Goal: Task Accomplishment & Management: Manage account settings

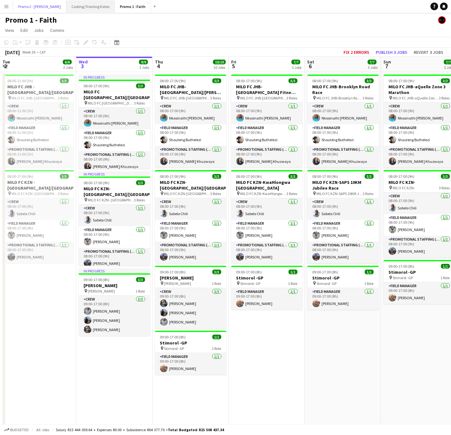
drag, startPoint x: 28, startPoint y: 8, endPoint x: 58, endPoint y: 7, distance: 30.3
click at [28, 8] on button "Promo 2 - [PERSON_NAME]" at bounding box center [39, 6] width 53 height 12
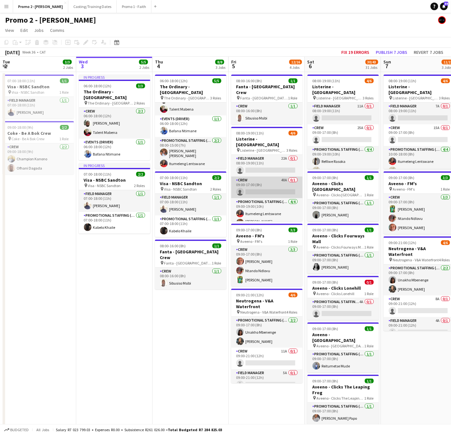
click at [258, 185] on app-card-role "Crew 40A 0/1 09:00-17:00 (8h) single-neutral-actions" at bounding box center [266, 188] width 71 height 22
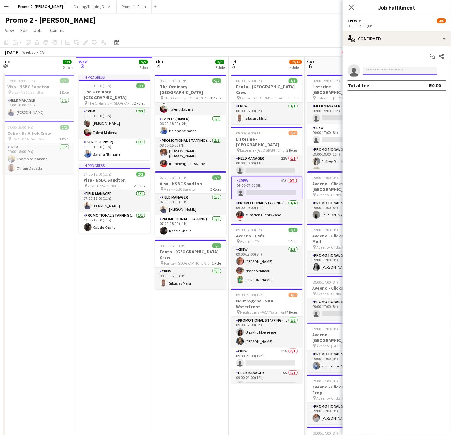
type input "********"
click at [375, 86] on span "[EMAIL_ADDRESS][DOMAIN_NAME]" at bounding box center [400, 85] width 64 height 5
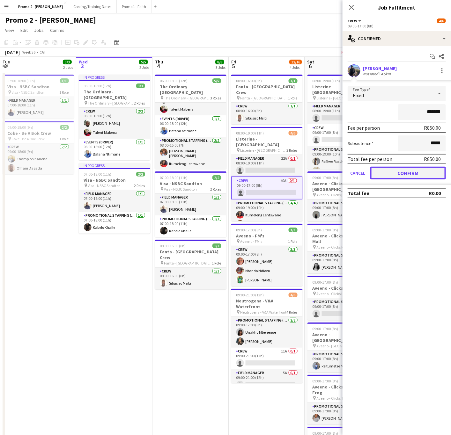
click at [394, 172] on button "Confirm" at bounding box center [408, 173] width 76 height 13
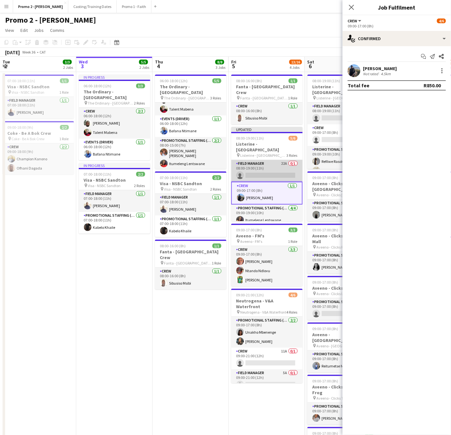
click at [256, 162] on app-card-role "Field Manager 22A 0/1 08:00-19:00 (11h) single-neutral-actions" at bounding box center [266, 171] width 71 height 22
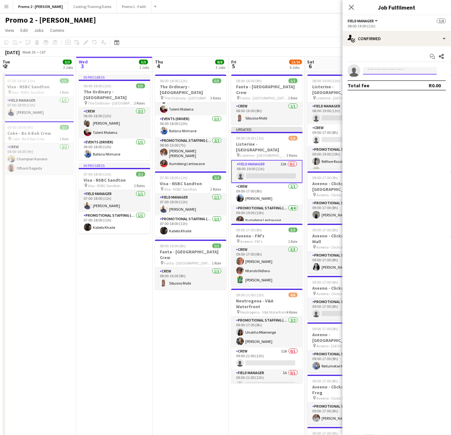
click at [379, 73] on input at bounding box center [400, 71] width 74 height 8
type input "*****"
click at [384, 80] on span "Champion Kanono" at bounding box center [386, 79] width 37 height 5
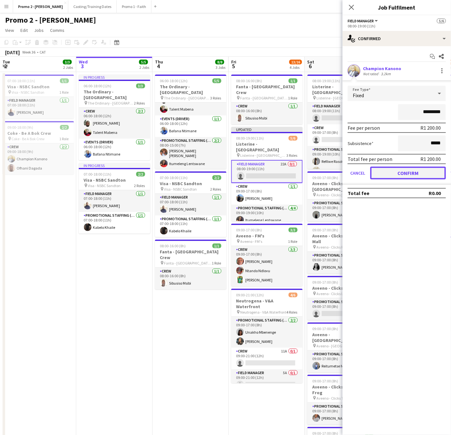
click at [398, 168] on button "Confirm" at bounding box center [408, 173] width 76 height 13
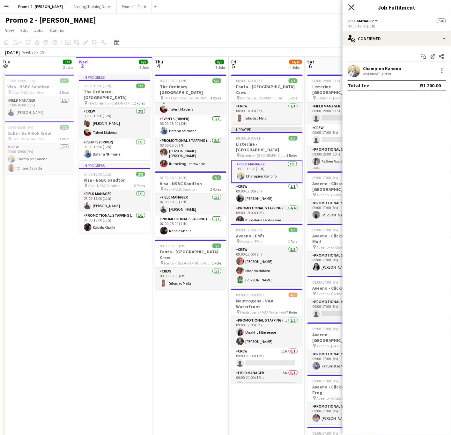
click at [354, 9] on icon "Close pop-in" at bounding box center [351, 7] width 6 height 6
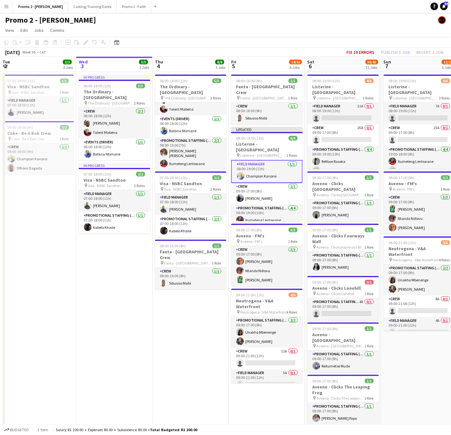
click at [252, 161] on app-card-role "Field Manager [DATE] 08:00-19:00 (11h) Champion Kanono" at bounding box center [266, 171] width 71 height 23
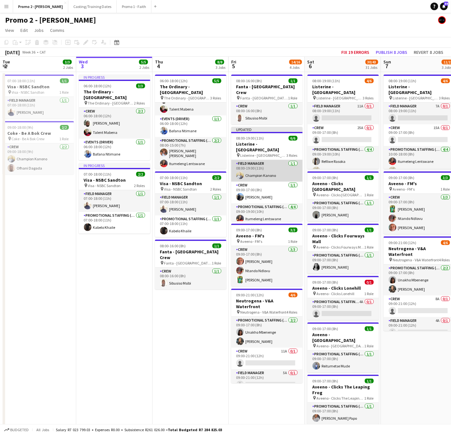
click at [263, 160] on app-card-role "Field Manager [DATE] 08:00-19:00 (11h) Champion Kanono" at bounding box center [266, 171] width 71 height 22
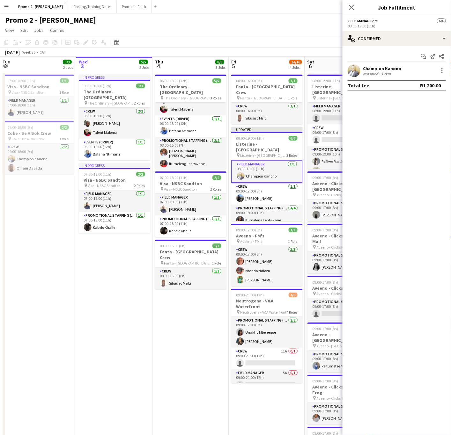
click at [378, 70] on div "Champion Kanono" at bounding box center [382, 69] width 38 height 6
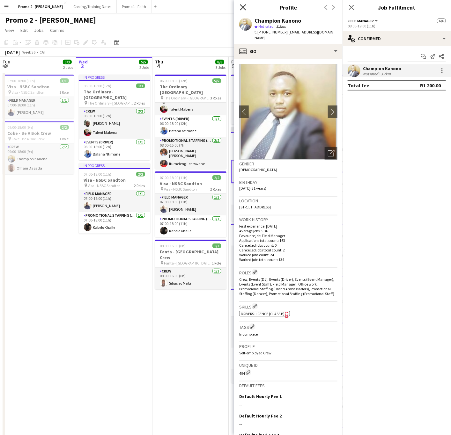
click at [241, 7] on icon "Close pop-in" at bounding box center [243, 7] width 6 height 6
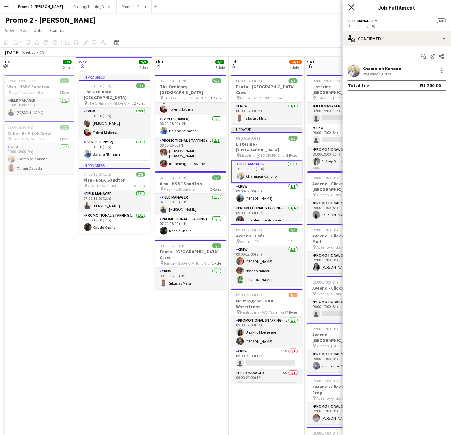
click at [351, 8] on icon at bounding box center [351, 7] width 6 height 6
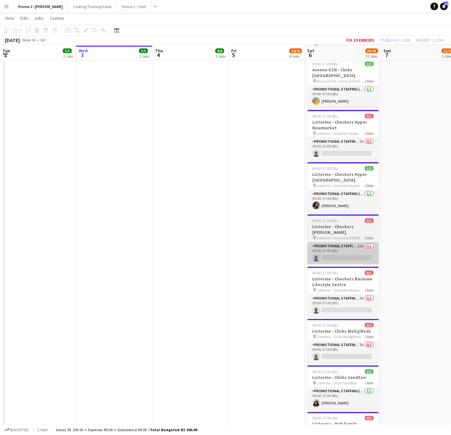
scroll to position [1004, 0]
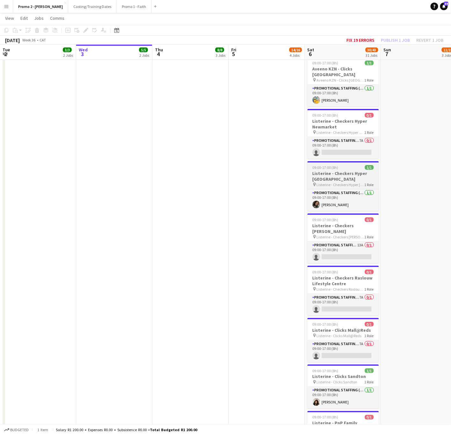
click at [335, 165] on span "09:00-17:00 (8h)" at bounding box center [325, 167] width 26 height 5
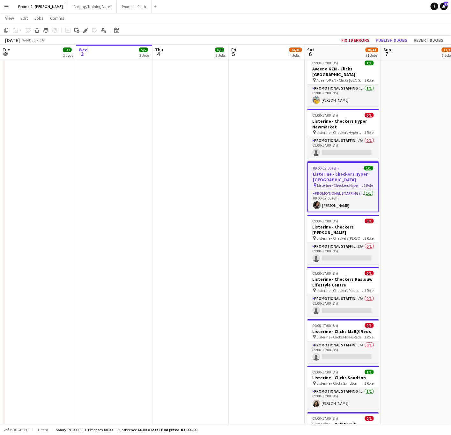
drag, startPoint x: 351, startPoint y: 167, endPoint x: 339, endPoint y: 169, distance: 12.3
click at [339, 171] on h3 "Listerine - Checkers Hyper [GEOGRAPHIC_DATA]" at bounding box center [343, 176] width 70 height 11
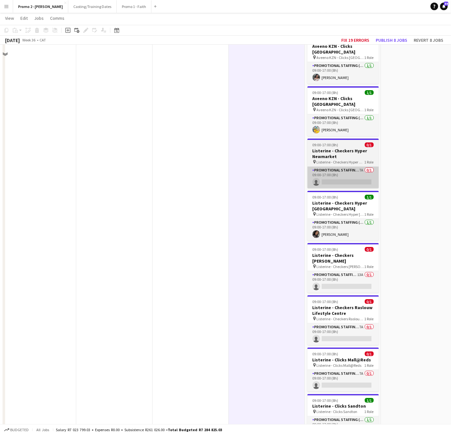
scroll to position [1004, 0]
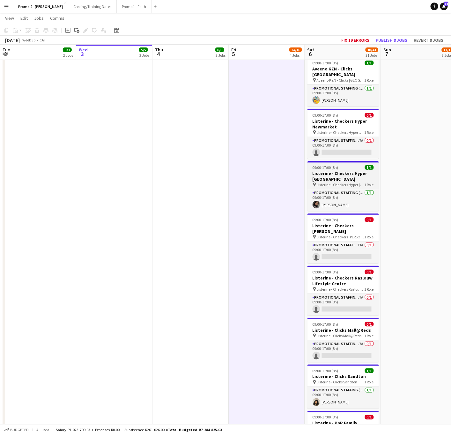
click at [335, 171] on h3 "Listerine - Checkers Hyper [GEOGRAPHIC_DATA]" at bounding box center [342, 176] width 71 height 11
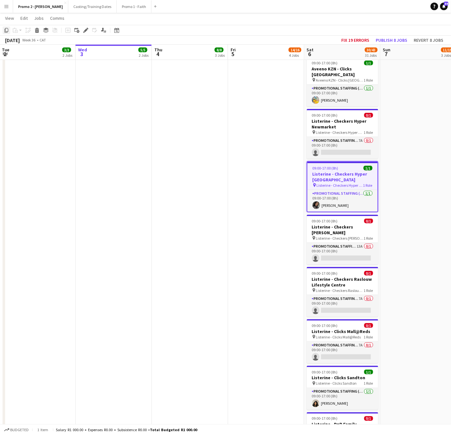
click at [7, 31] on icon "Copy" at bounding box center [6, 30] width 5 height 5
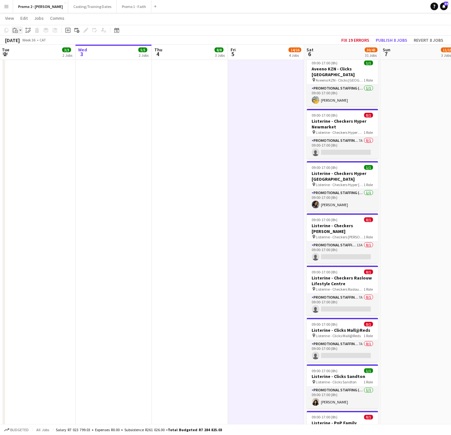
click at [18, 32] on div "Paste" at bounding box center [15, 30] width 8 height 8
click at [32, 53] on link "Paste with crew Ctrl+Shift+V" at bounding box center [47, 53] width 60 height 6
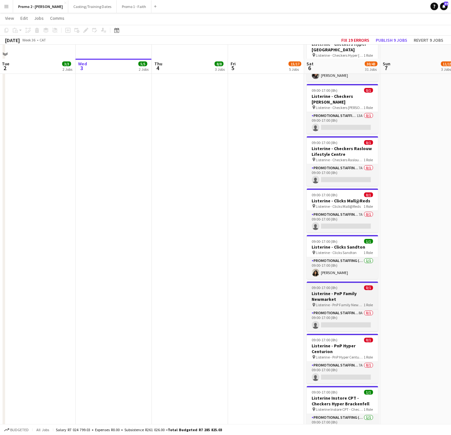
scroll to position [1148, 0]
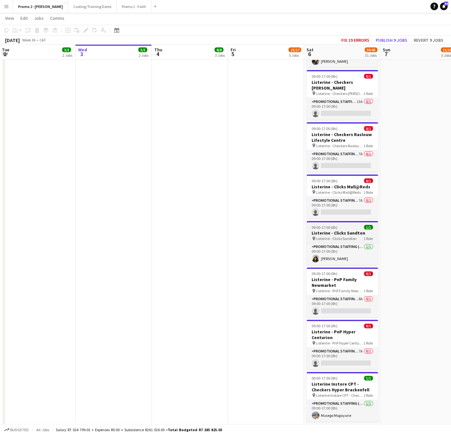
click at [330, 225] on span "09:00-17:00 (8h)" at bounding box center [325, 227] width 26 height 5
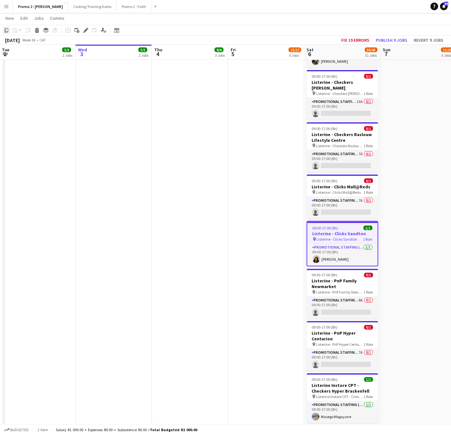
click at [5, 30] on icon at bounding box center [6, 30] width 4 height 4
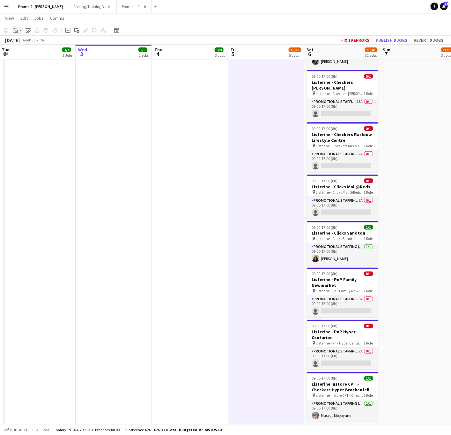
click at [18, 31] on app-action-btn "Paste" at bounding box center [16, 30] width 11 height 8
click at [25, 52] on link "Paste with crew Ctrl+Shift+V" at bounding box center [47, 53] width 60 height 6
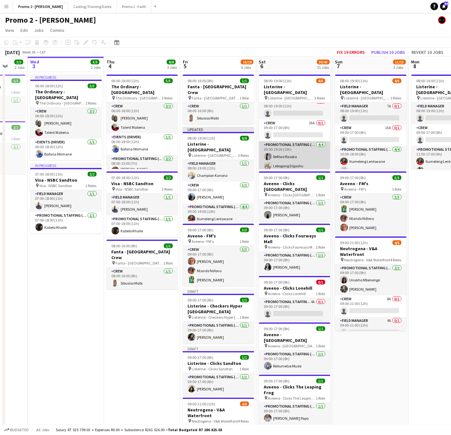
scroll to position [0, 0]
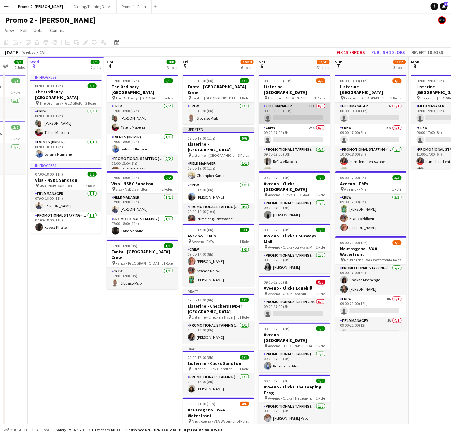
click at [284, 111] on app-card-role "Field Manager 11A 0/1 08:00-19:00 (11h) single-neutral-actions" at bounding box center [294, 114] width 71 height 22
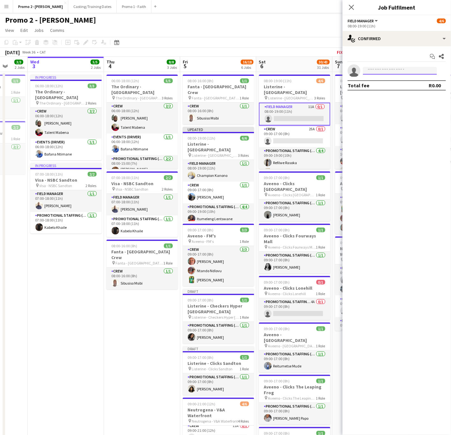
click at [380, 74] on input at bounding box center [400, 71] width 74 height 8
type input "********"
click at [384, 79] on span "Champion Kanono" at bounding box center [386, 79] width 37 height 5
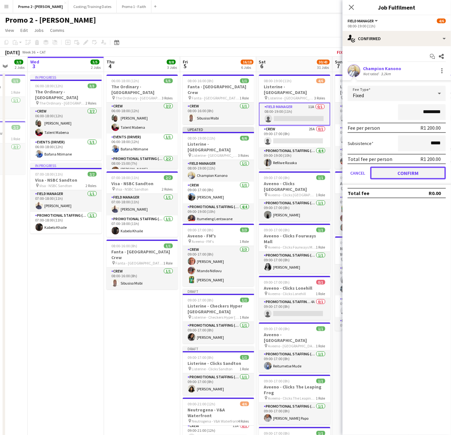
click at [407, 173] on button "Confirm" at bounding box center [408, 173] width 76 height 13
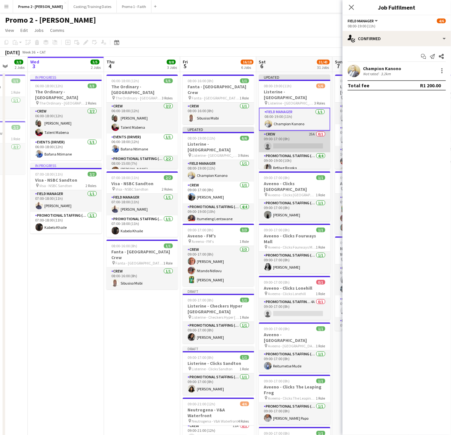
click at [291, 142] on app-card-role "Crew 25A 0/1 09:00-17:00 (8h) single-neutral-actions" at bounding box center [294, 142] width 71 height 22
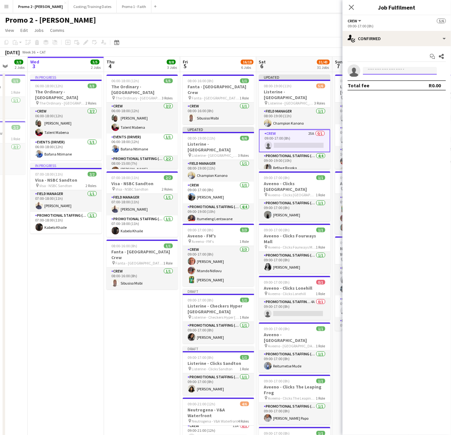
click at [382, 71] on input at bounding box center [400, 71] width 74 height 8
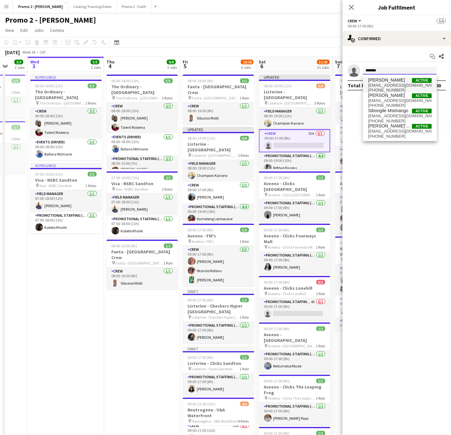
type input "*******"
click at [386, 78] on span "[PERSON_NAME]" at bounding box center [386, 79] width 37 height 5
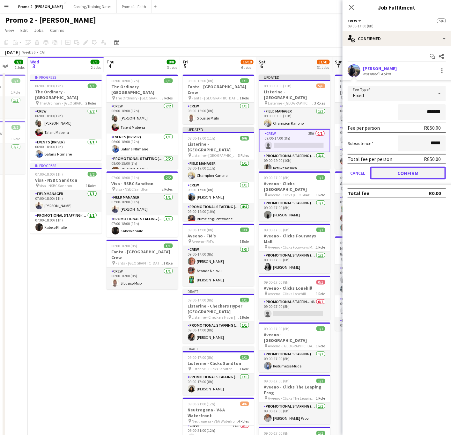
click at [400, 169] on button "Confirm" at bounding box center [408, 173] width 76 height 13
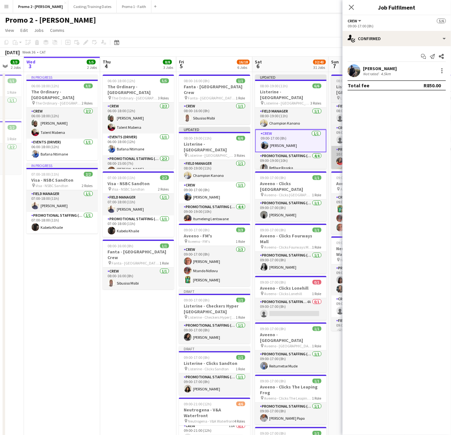
scroll to position [0, 220]
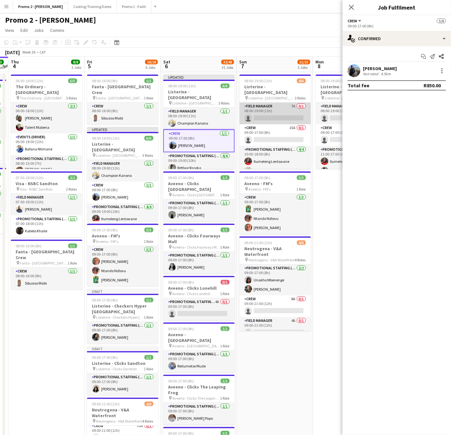
click at [272, 113] on app-card-role "Field Manager 7A 0/1 08:00-19:00 (11h) single-neutral-actions" at bounding box center [274, 114] width 71 height 22
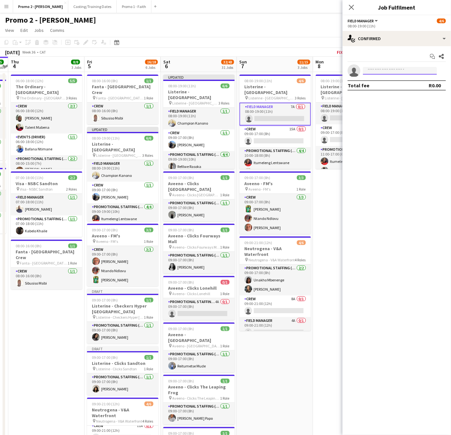
click at [397, 68] on input at bounding box center [400, 71] width 74 height 8
type input "*******"
click at [391, 80] on span "Champion Kanono" at bounding box center [386, 79] width 37 height 5
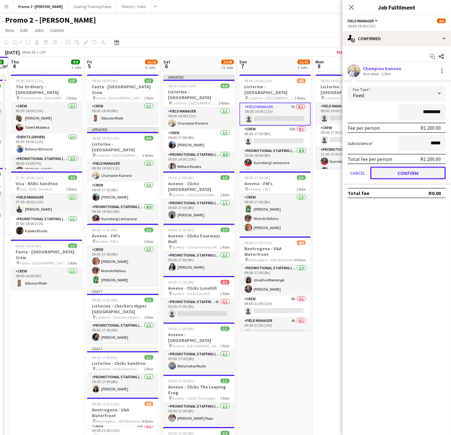
click at [402, 172] on button "Confirm" at bounding box center [408, 173] width 76 height 13
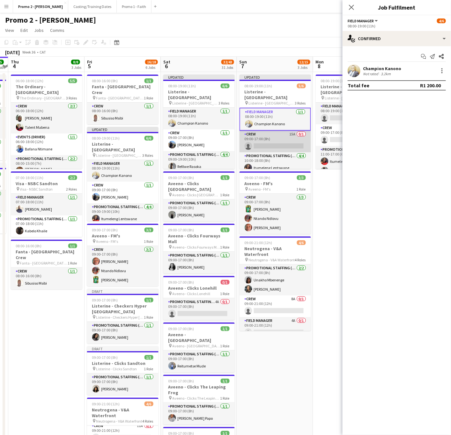
click at [272, 142] on app-card-role "Crew 15A 0/1 09:00-17:00 (8h) single-neutral-actions" at bounding box center [274, 142] width 71 height 22
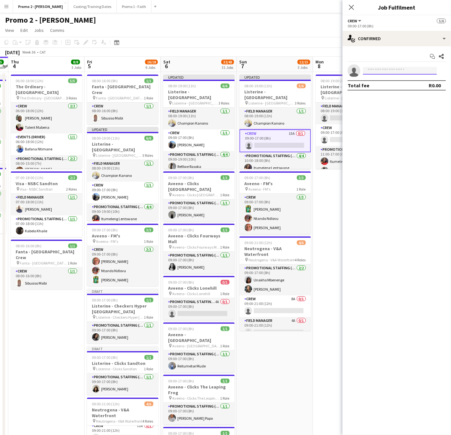
click at [386, 68] on input at bounding box center [400, 71] width 74 height 8
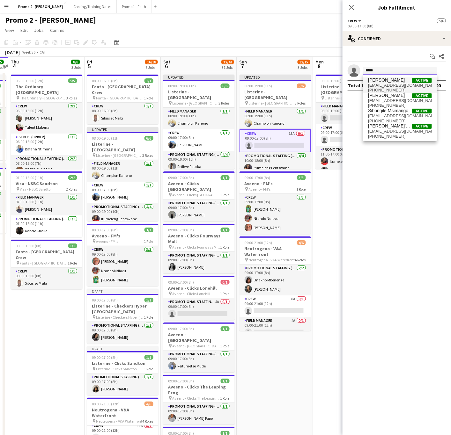
type input "*****"
click at [390, 79] on span "[PERSON_NAME]" at bounding box center [386, 79] width 37 height 5
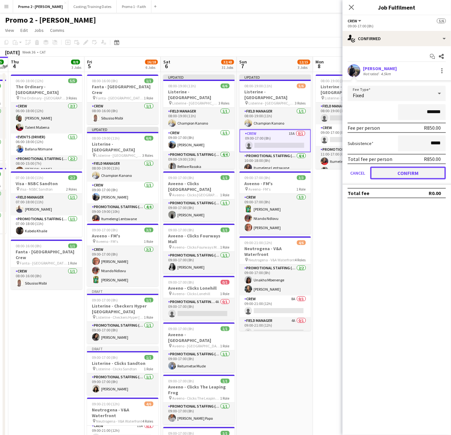
click at [403, 174] on button "Confirm" at bounding box center [408, 173] width 76 height 13
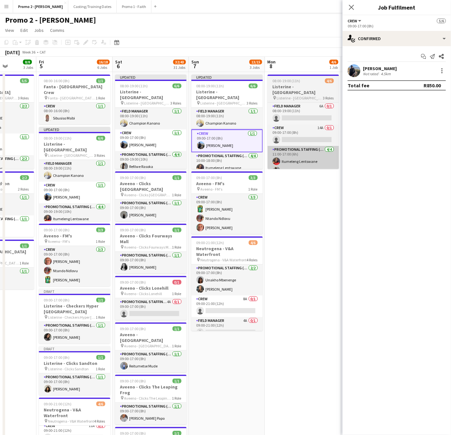
scroll to position [0, 240]
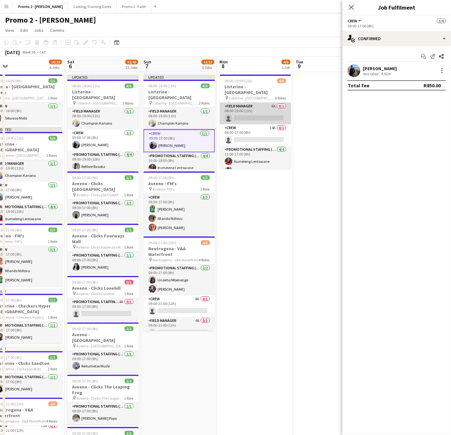
click at [244, 116] on app-card-role "Field Manager 6A 0/1 08:00-19:00 (11h) single-neutral-actions" at bounding box center [255, 114] width 71 height 22
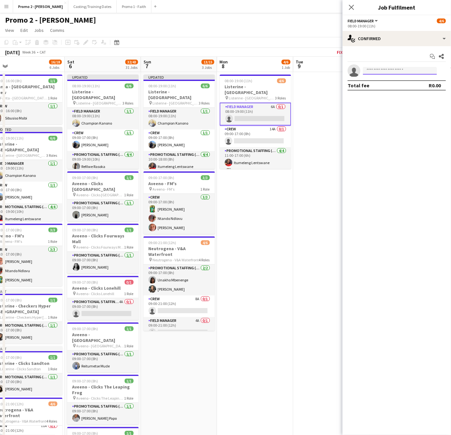
click at [378, 69] on input at bounding box center [400, 71] width 74 height 8
type input "*****"
click at [382, 85] on span "[EMAIL_ADDRESS][DOMAIN_NAME]" at bounding box center [400, 85] width 64 height 5
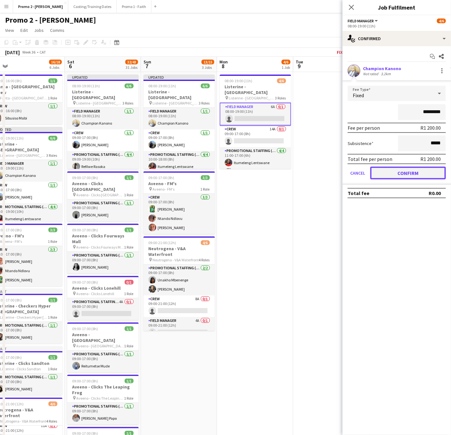
click at [415, 172] on button "Confirm" at bounding box center [408, 173] width 76 height 13
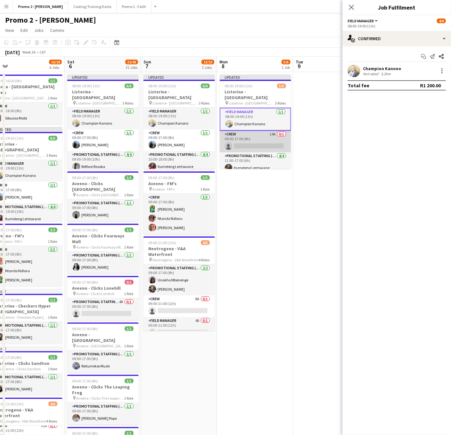
click at [249, 139] on app-card-role "Crew 14A 0/1 09:00-17:00 (8h) single-neutral-actions" at bounding box center [255, 142] width 71 height 22
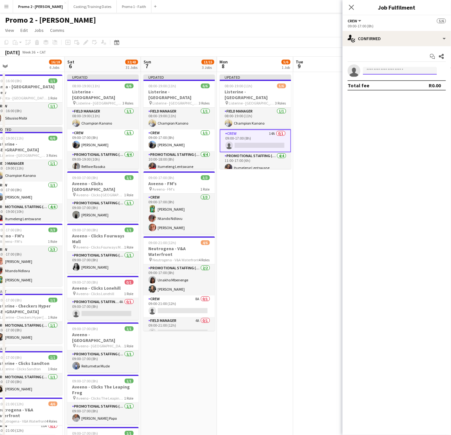
click at [403, 70] on input at bounding box center [400, 71] width 74 height 8
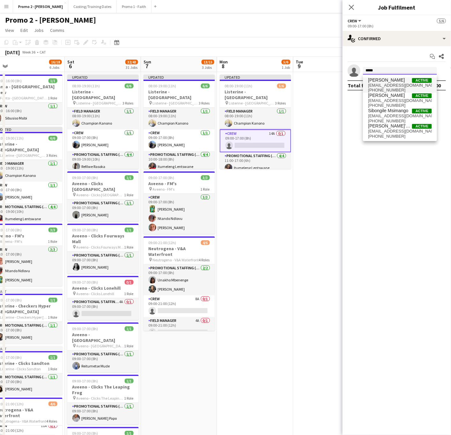
type input "*****"
click at [383, 86] on span "[EMAIL_ADDRESS][DOMAIN_NAME]" at bounding box center [400, 85] width 64 height 5
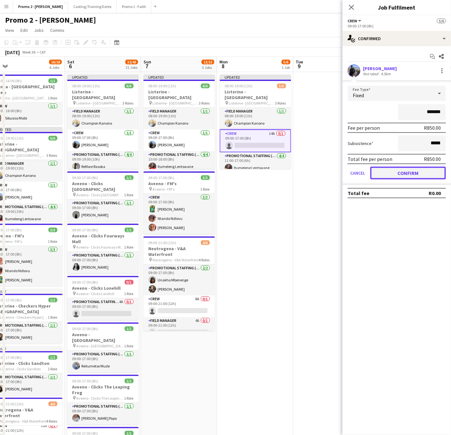
click at [395, 171] on button "Confirm" at bounding box center [408, 173] width 76 height 13
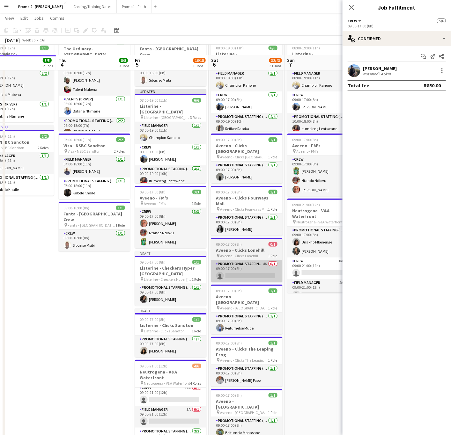
scroll to position [48, 0]
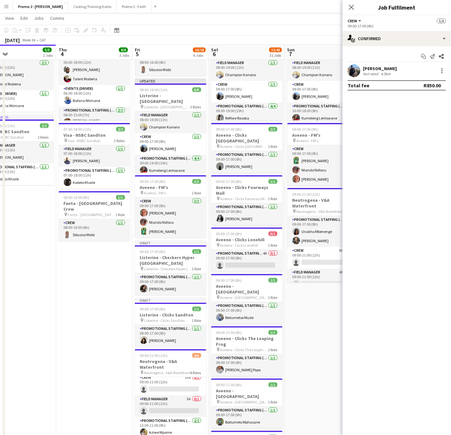
click at [353, 8] on icon "Close pop-in" at bounding box center [351, 7] width 5 height 5
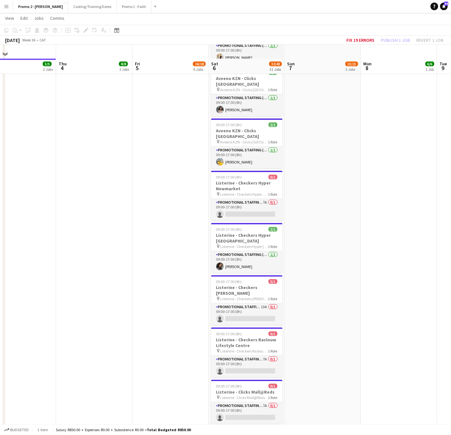
scroll to position [956, 0]
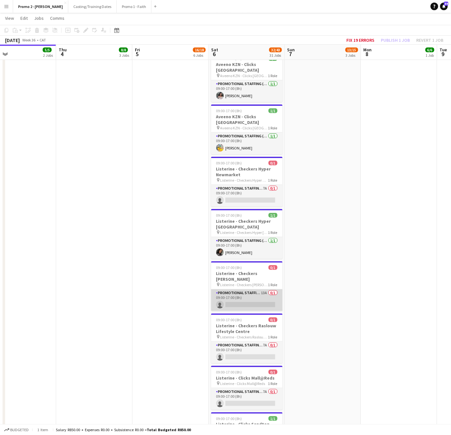
click at [262, 294] on app-card-role "Promotional Staffing (Brand Ambassadors) 13A 0/1 09:00-17:00 (8h) single-neutra…" at bounding box center [246, 300] width 71 height 22
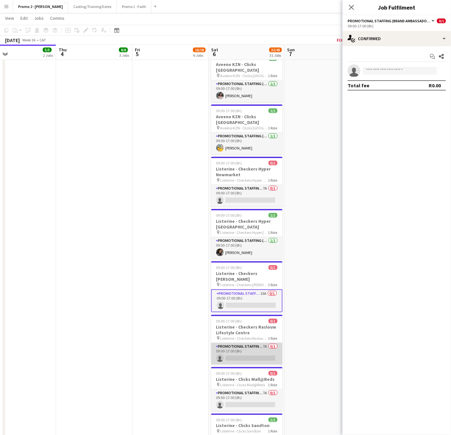
click at [250, 343] on app-card-role "Promotional Staffing (Brand Ambassadors) 7A 0/1 09:00-17:00 (8h) single-neutral…" at bounding box center [246, 354] width 71 height 22
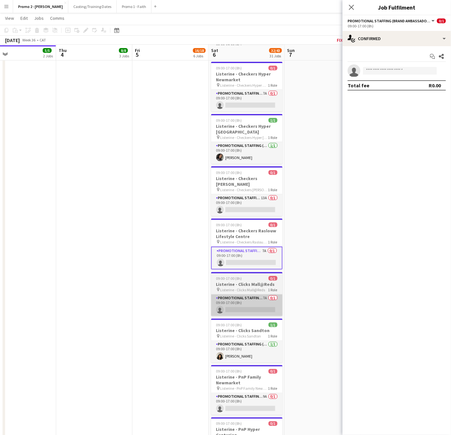
scroll to position [1052, 0]
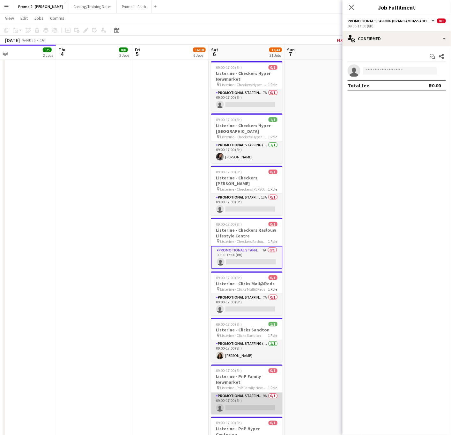
click at [248, 397] on app-card-role "Promotional Staffing (Brand Ambassadors) 9A 0/1 09:00-17:00 (8h) single-neutral…" at bounding box center [246, 404] width 71 height 22
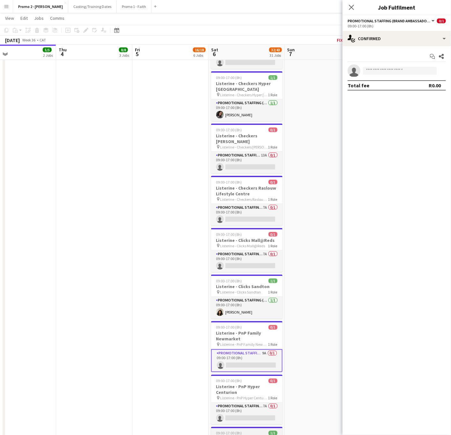
scroll to position [1148, 0]
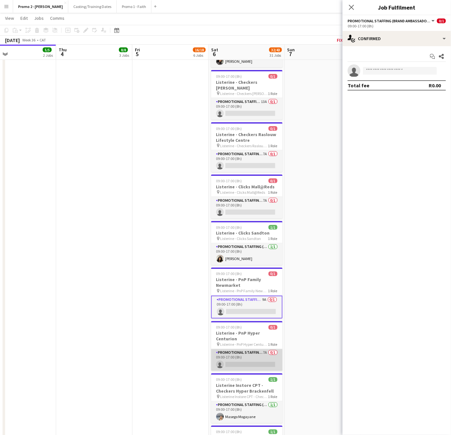
click at [250, 349] on app-card-role "Promotional Staffing (Brand Ambassadors) 7A 0/1 09:00-17:00 (8h) single-neutral…" at bounding box center [246, 360] width 71 height 22
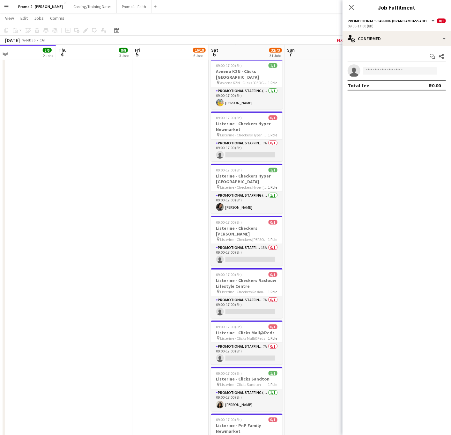
scroll to position [909, 0]
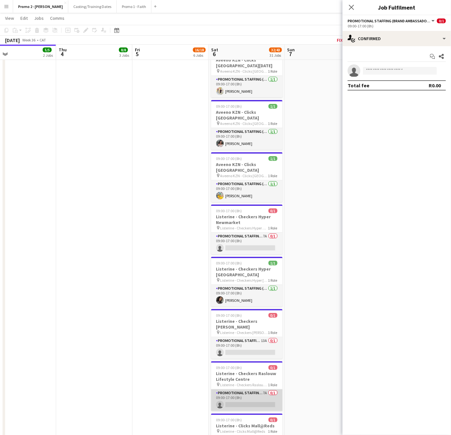
click at [250, 390] on app-card-role "Promotional Staffing (Brand Ambassadors) 7A 0/1 09:00-17:00 (8h) single-neutral…" at bounding box center [246, 401] width 71 height 22
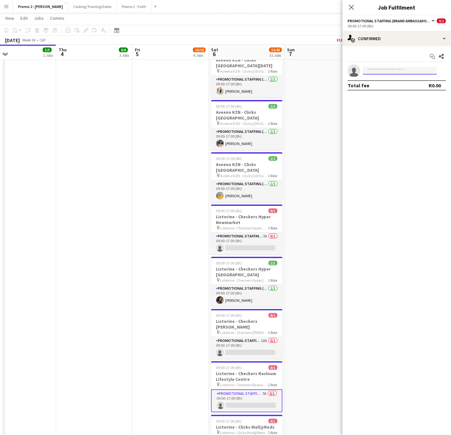
click at [385, 70] on input at bounding box center [400, 71] width 74 height 8
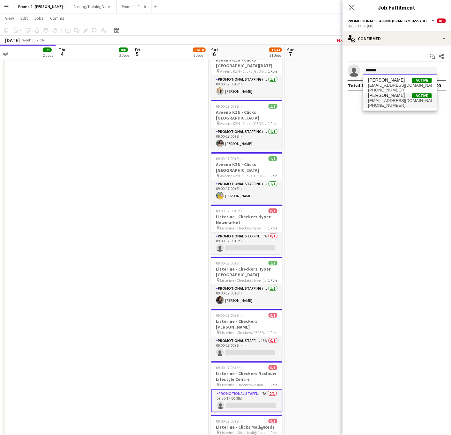
type input "*******"
click at [384, 99] on span "[EMAIL_ADDRESS][DOMAIN_NAME]" at bounding box center [400, 100] width 64 height 5
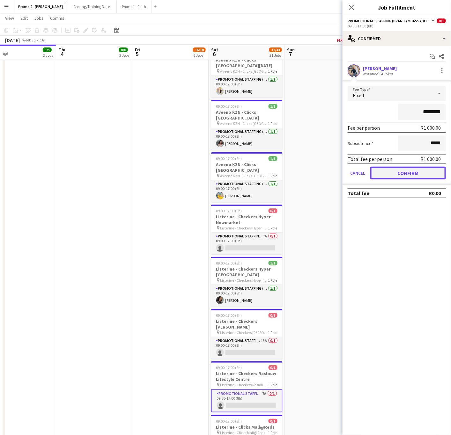
click at [394, 172] on button "Confirm" at bounding box center [408, 173] width 76 height 13
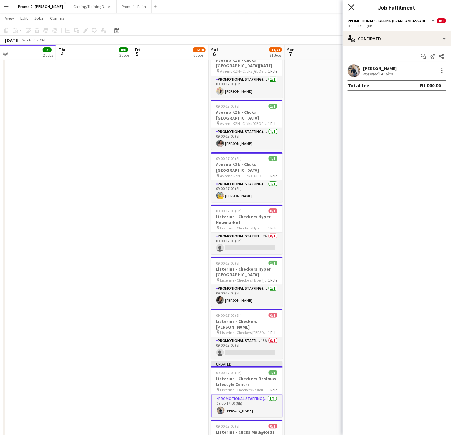
click at [351, 6] on icon "Close pop-in" at bounding box center [351, 7] width 6 height 6
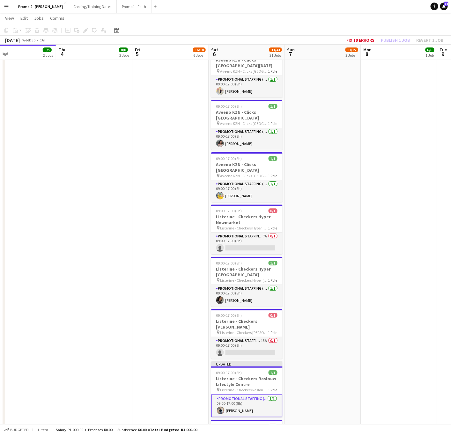
click at [354, 155] on app-date-cell "Updated 08:00-19:00 (11h) 6/6 Listerine - [GEOGRAPHIC_DATA] pin Listerine - [GE…" at bounding box center [323, 40] width 76 height 1755
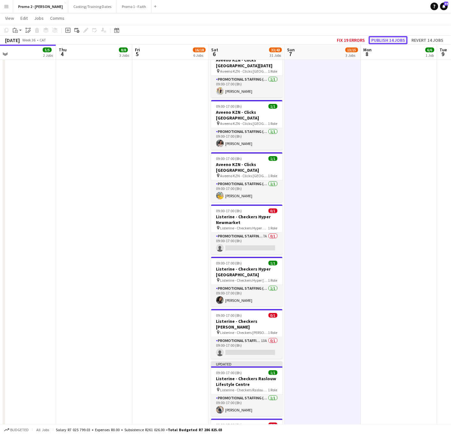
click at [390, 40] on button "Publish 14 jobs" at bounding box center [388, 40] width 39 height 8
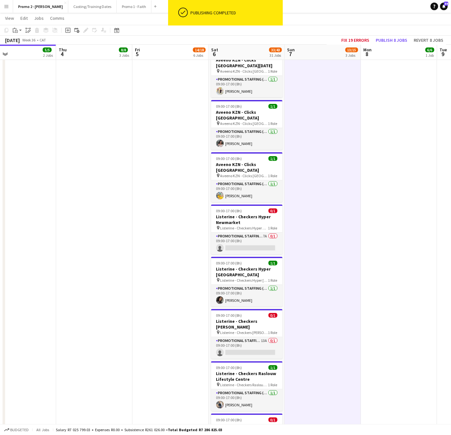
scroll to position [22, 0]
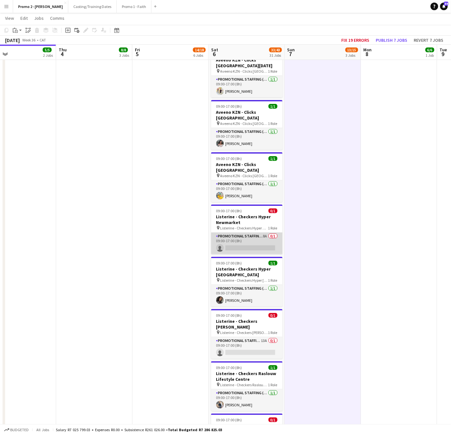
click at [238, 233] on app-card-role "Promotional Staffing (Brand Ambassadors) 8A 0/1 09:00-17:00 (8h) single-neutral…" at bounding box center [246, 244] width 71 height 22
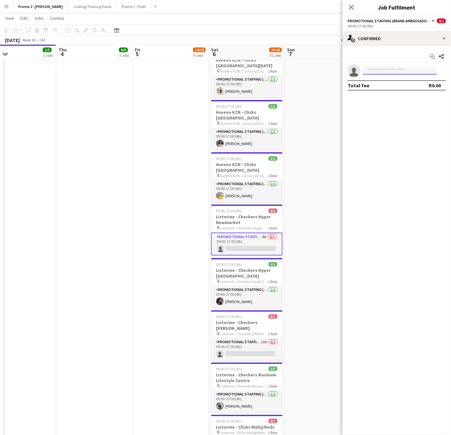
click at [385, 71] on input at bounding box center [400, 71] width 74 height 8
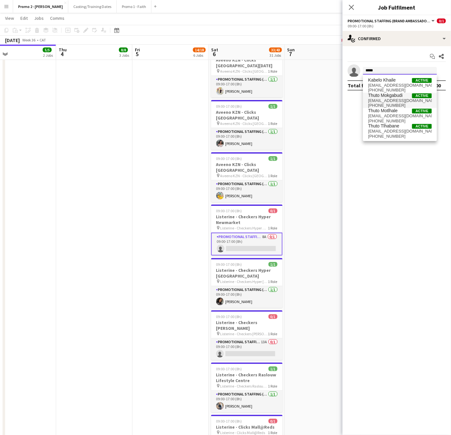
type input "*****"
click at [398, 99] on span "[EMAIL_ADDRESS][DOMAIN_NAME]" at bounding box center [400, 100] width 64 height 5
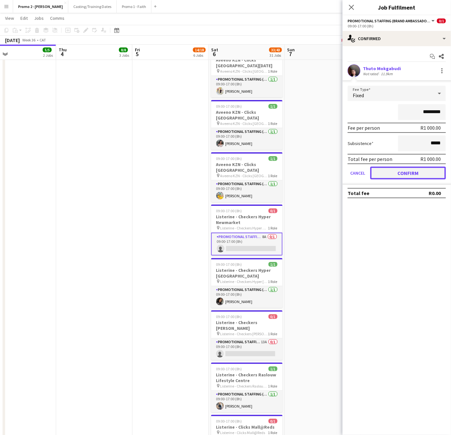
click at [392, 168] on button "Confirm" at bounding box center [408, 173] width 76 height 13
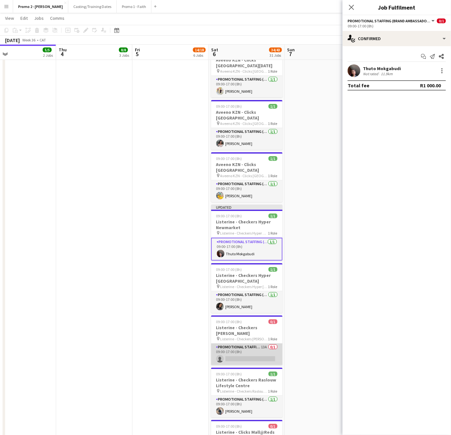
click at [241, 344] on app-card-role "Promotional Staffing (Brand Ambassadors) 13A 0/1 09:00-17:00 (8h) single-neutra…" at bounding box center [246, 355] width 71 height 22
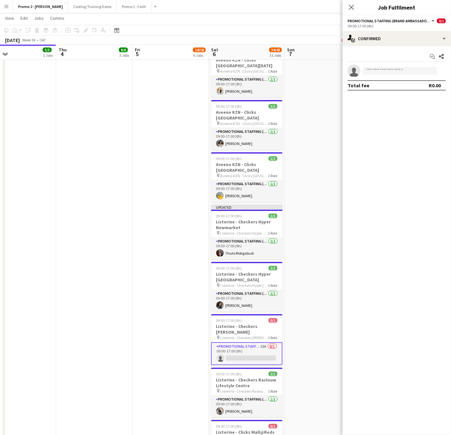
click at [398, 66] on app-invite-slot "single-neutral-actions" at bounding box center [396, 70] width 108 height 13
click at [398, 69] on input at bounding box center [400, 71] width 74 height 8
type input "*******"
click at [400, 81] on span "[PERSON_NAME]" at bounding box center [386, 79] width 37 height 5
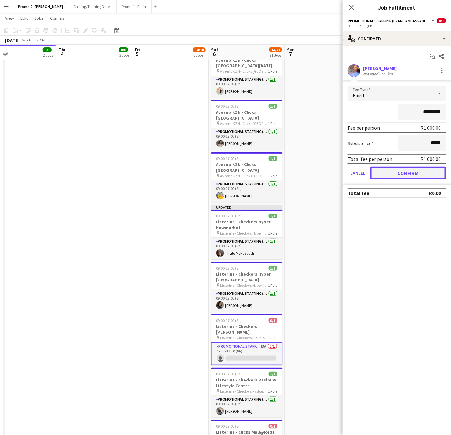
click at [411, 173] on button "Confirm" at bounding box center [408, 173] width 76 height 13
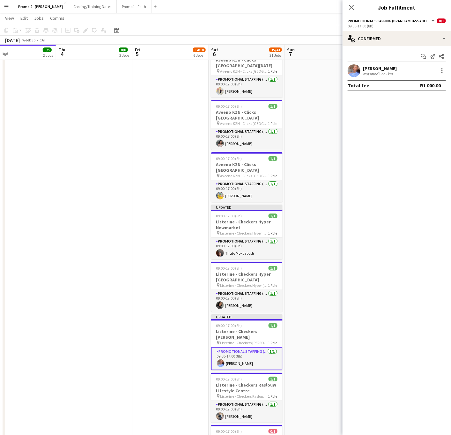
click at [383, 69] on div "[PERSON_NAME]" at bounding box center [380, 69] width 34 height 6
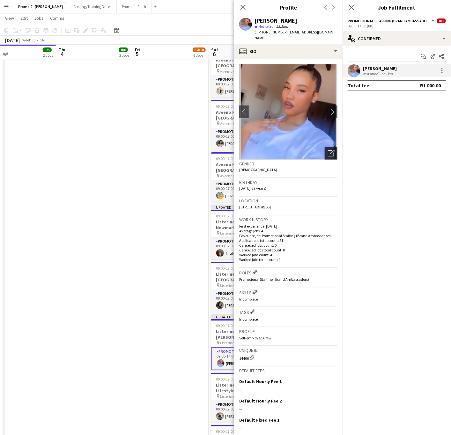
click at [328, 150] on icon "Open photos pop-in" at bounding box center [331, 153] width 7 height 7
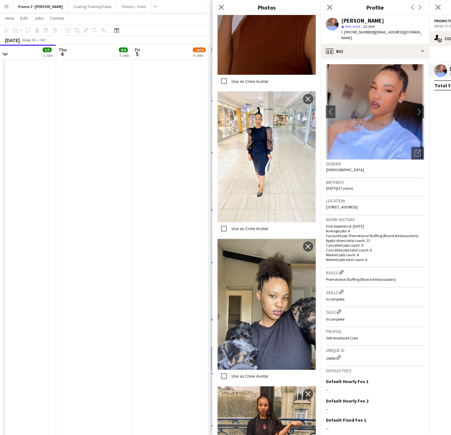
scroll to position [0, 0]
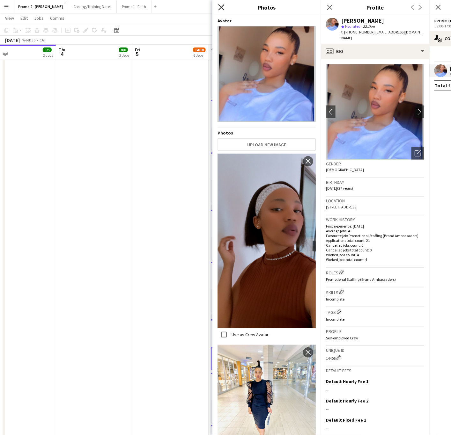
click at [223, 7] on icon at bounding box center [221, 7] width 6 height 6
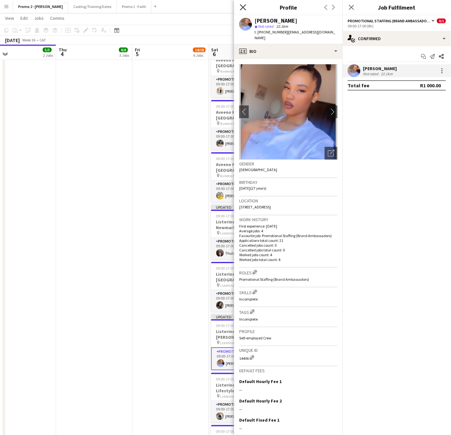
click at [241, 7] on icon "Close pop-in" at bounding box center [243, 7] width 6 height 6
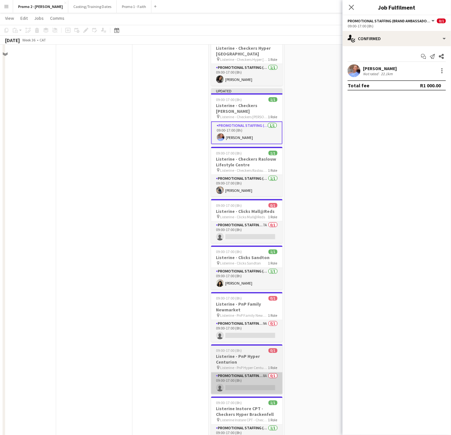
scroll to position [1148, 0]
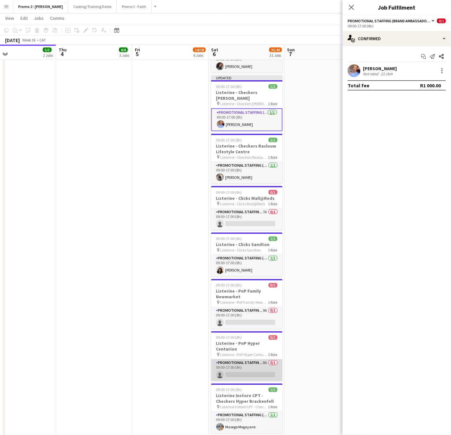
click at [254, 360] on app-card-role "Promotional Staffing (Brand Ambassadors) 8A 0/1 09:00-17:00 (8h) single-neutral…" at bounding box center [246, 371] width 71 height 22
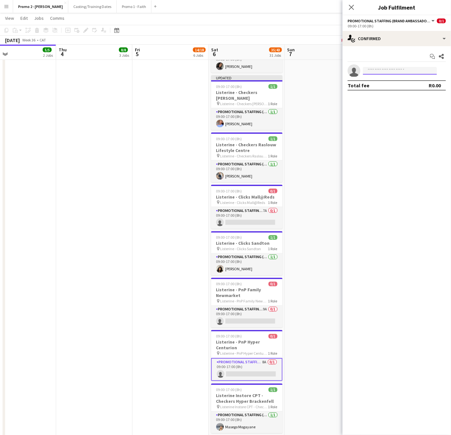
click at [379, 73] on input at bounding box center [400, 71] width 74 height 8
type input "*****"
click at [396, 85] on span "[EMAIL_ADDRESS][DOMAIN_NAME]" at bounding box center [400, 85] width 64 height 5
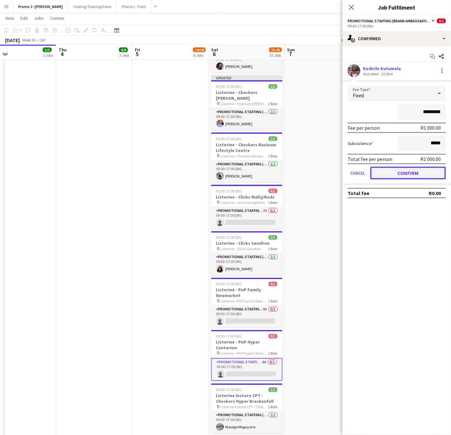
click at [388, 170] on button "Confirm" at bounding box center [408, 173] width 76 height 13
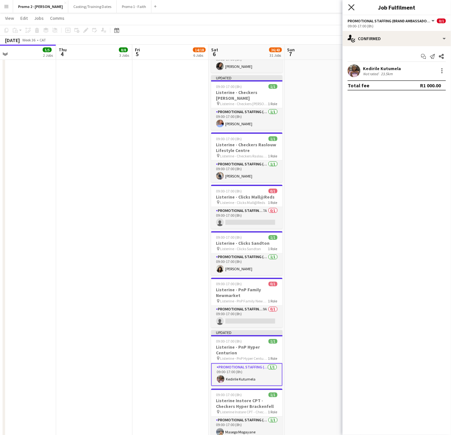
click at [352, 5] on icon "Close pop-in" at bounding box center [351, 7] width 6 height 6
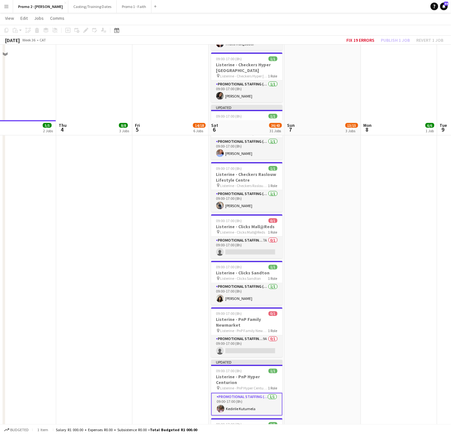
scroll to position [956, 0]
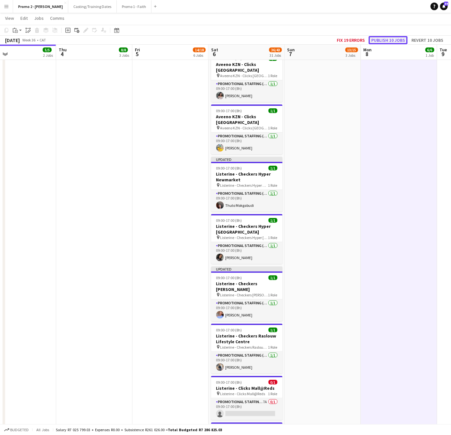
click at [389, 41] on button "Publish 10 jobs" at bounding box center [388, 40] width 39 height 8
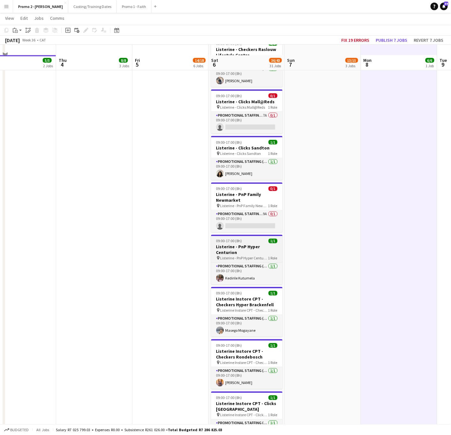
scroll to position [1243, 0]
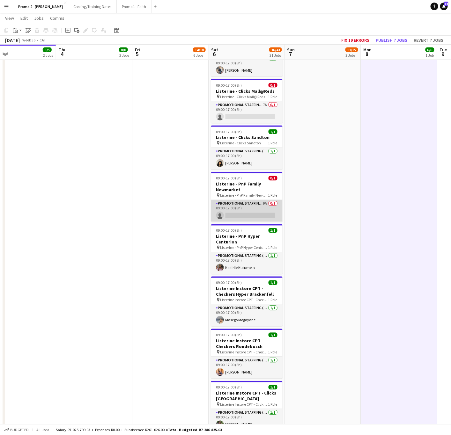
click at [257, 200] on app-card-role "Promotional Staffing (Brand Ambassadors) 9A 0/1 09:00-17:00 (8h) single-neutral…" at bounding box center [246, 211] width 71 height 22
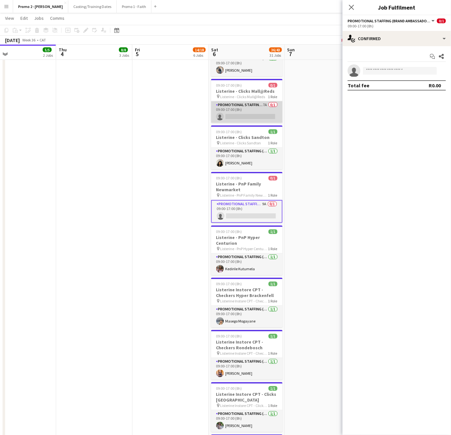
click at [246, 101] on app-card-role "Promotional Staffing (Brand Ambassadors) 7A 0/1 09:00-17:00 (8h) single-neutral…" at bounding box center [246, 112] width 71 height 22
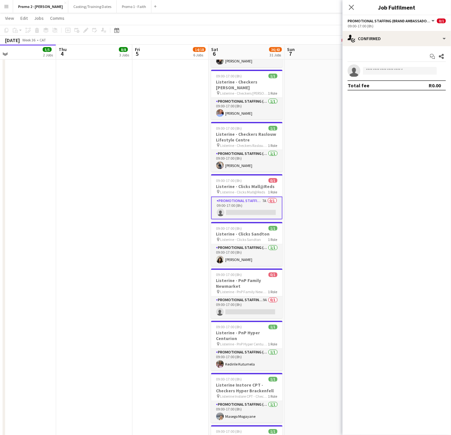
scroll to position [1148, 0]
click at [385, 42] on div "single-neutral-actions-check-2 Confirmed" at bounding box center [396, 38] width 108 height 15
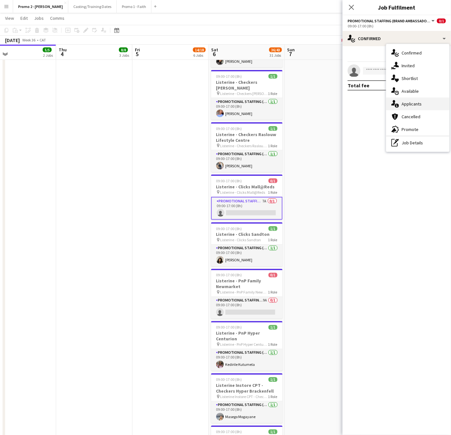
click at [414, 100] on div "single-neutral-actions-information Applicants" at bounding box center [417, 104] width 63 height 13
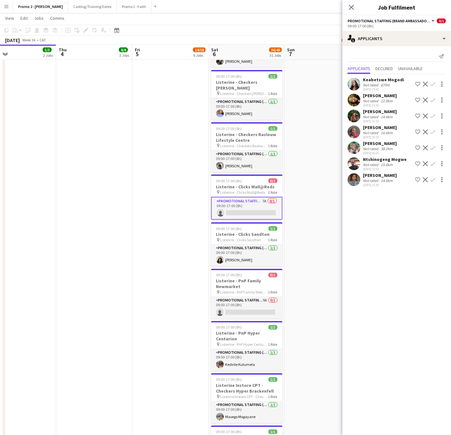
click at [370, 79] on div "Keabetswe Mogodi" at bounding box center [383, 80] width 41 height 6
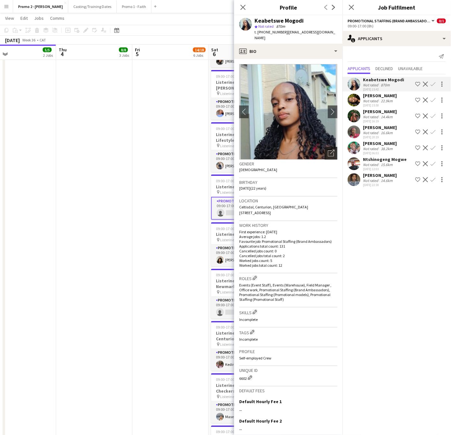
click at [328, 153] on icon "Open photos pop-in" at bounding box center [331, 153] width 7 height 7
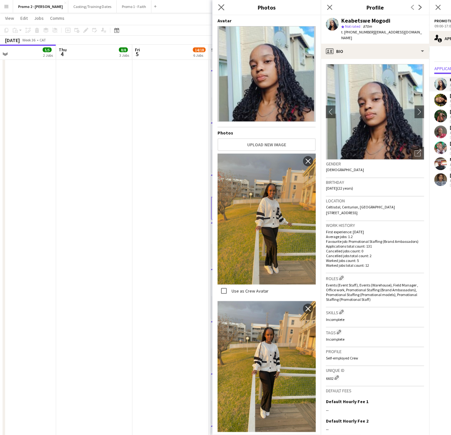
click at [218, 10] on icon at bounding box center [221, 7] width 6 height 6
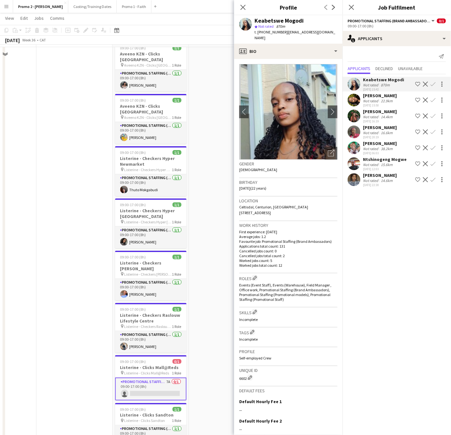
scroll to position [1004, 0]
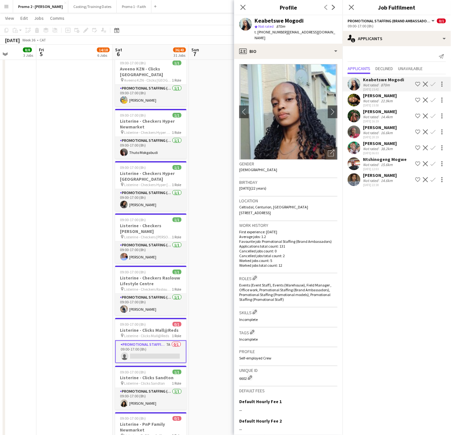
click at [150, 343] on app-card-role "Promotional Staffing (Brand Ambassadors) 7A 0/1 09:00-17:00 (8h) single-neutral…" at bounding box center [150, 351] width 71 height 23
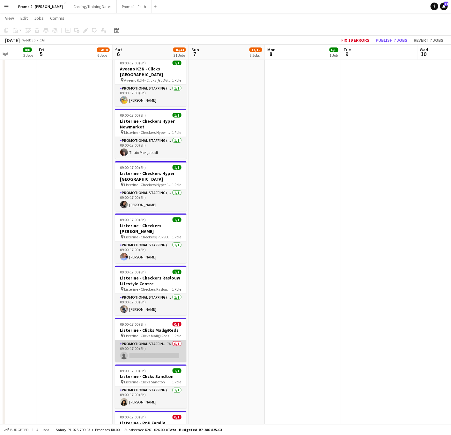
click at [152, 340] on app-card-role "Promotional Staffing (Brand Ambassadors) 7A 0/1 09:00-17:00 (8h) single-neutral…" at bounding box center [150, 351] width 71 height 22
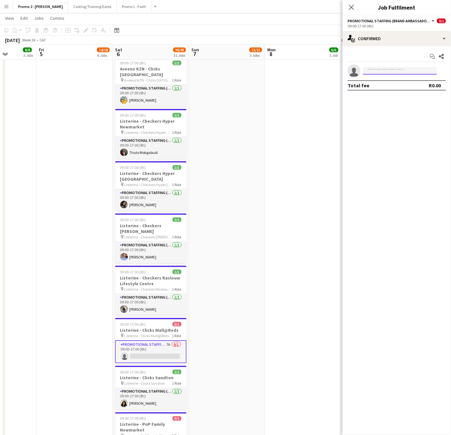
click at [401, 73] on input at bounding box center [400, 71] width 74 height 8
type input "*"
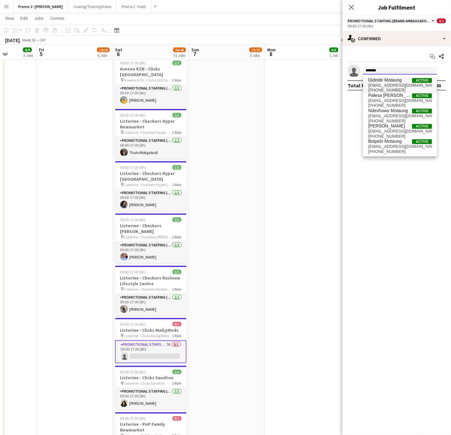
type input "*******"
click at [388, 81] on span "Didintle Motaung" at bounding box center [384, 79] width 33 height 5
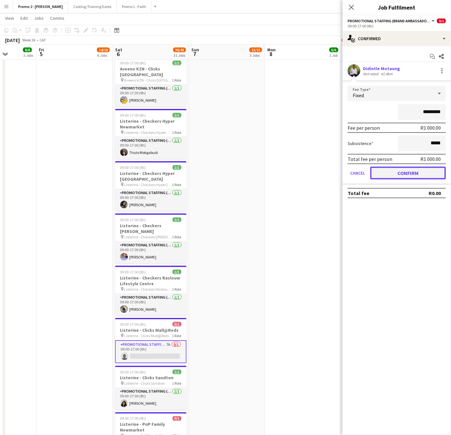
click at [408, 172] on button "Confirm" at bounding box center [408, 173] width 76 height 13
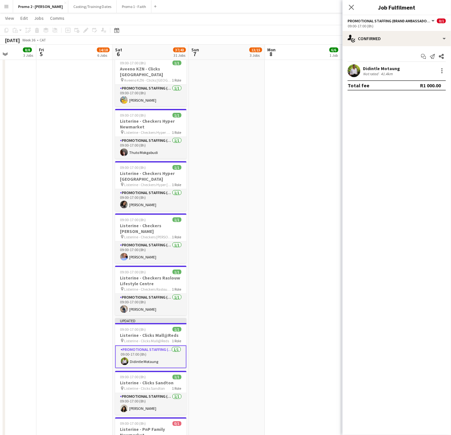
click at [364, 68] on div "Didintle Motaung" at bounding box center [381, 69] width 37 height 6
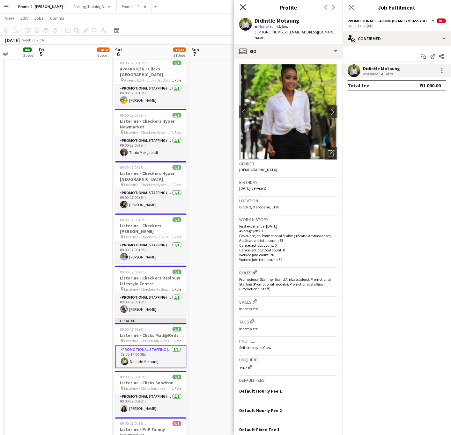
click at [241, 5] on icon "Close pop-in" at bounding box center [243, 7] width 6 height 6
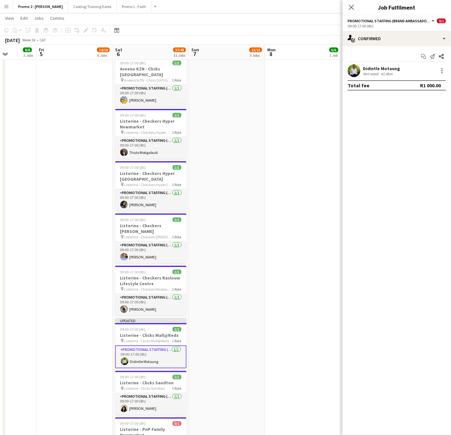
click at [308, 24] on app-page-menu "View Day view expanded Day view collapsed Month view Date picker Jump to [DATE]…" at bounding box center [225, 19] width 451 height 12
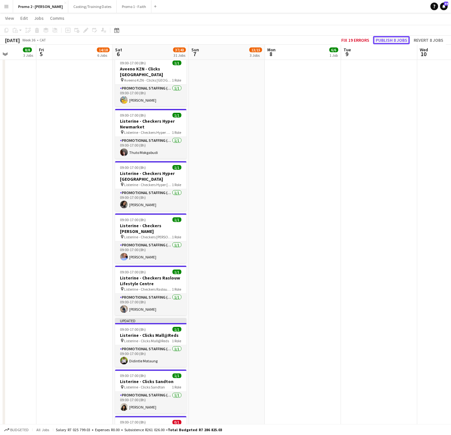
click at [385, 37] on button "Publish 8 jobs" at bounding box center [391, 40] width 37 height 8
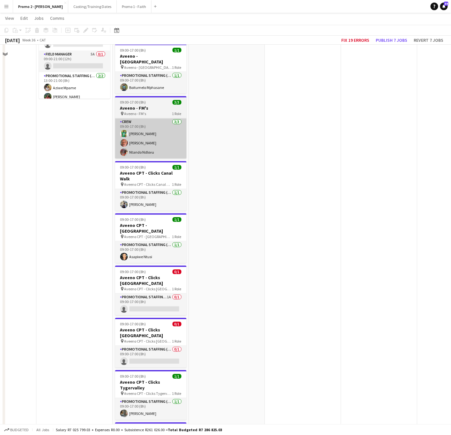
scroll to position [191, 0]
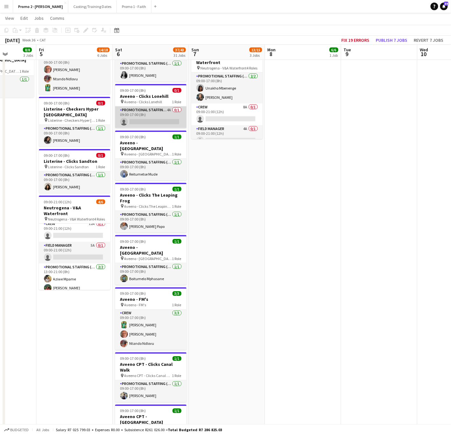
click at [135, 109] on app-card-role "Promotional Staffing (Brand Ambassadors) 4A 0/1 09:00-17:00 (8h) single-neutral…" at bounding box center [150, 117] width 71 height 22
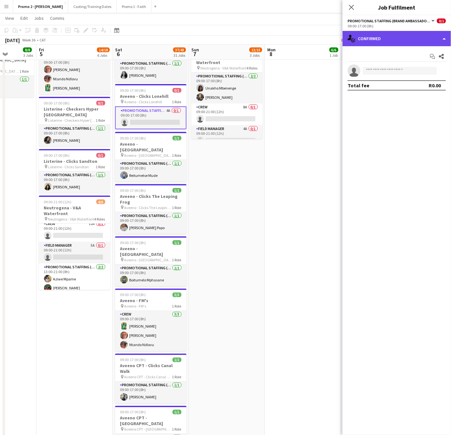
click at [402, 37] on div "single-neutral-actions-check-2 Confirmed" at bounding box center [396, 38] width 108 height 15
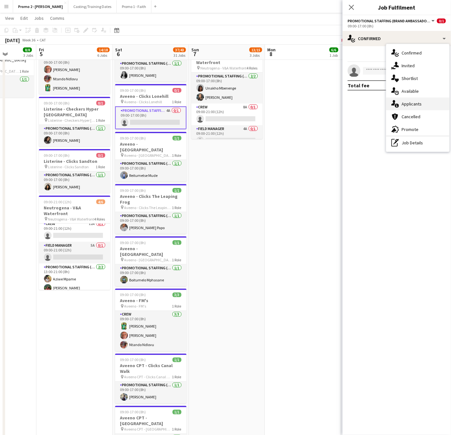
click at [414, 106] on span "Applicants" at bounding box center [411, 104] width 20 height 6
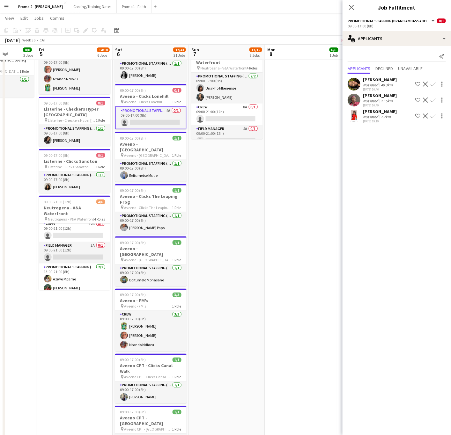
click at [371, 95] on div "[PERSON_NAME]" at bounding box center [380, 96] width 34 height 6
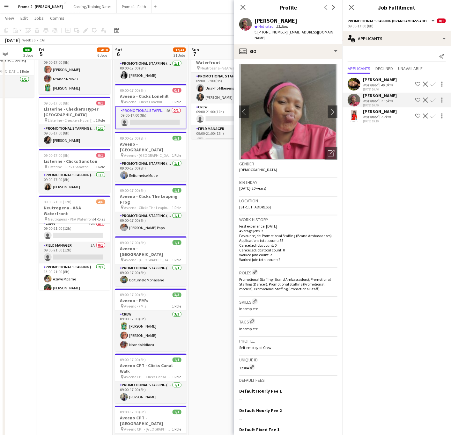
click at [366, 110] on div "[PERSON_NAME]" at bounding box center [380, 112] width 34 height 6
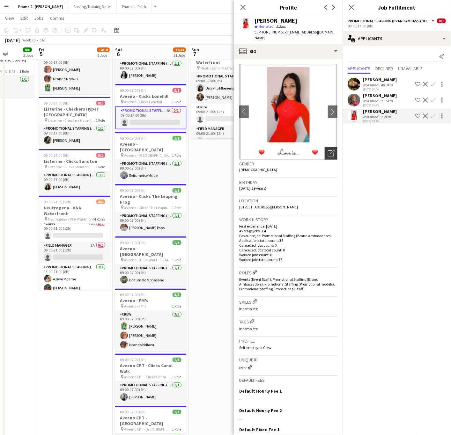
click at [328, 153] on icon "Open photos pop-in" at bounding box center [331, 153] width 7 height 7
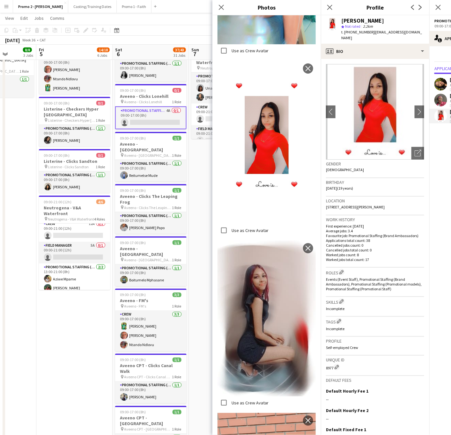
scroll to position [1508, 0]
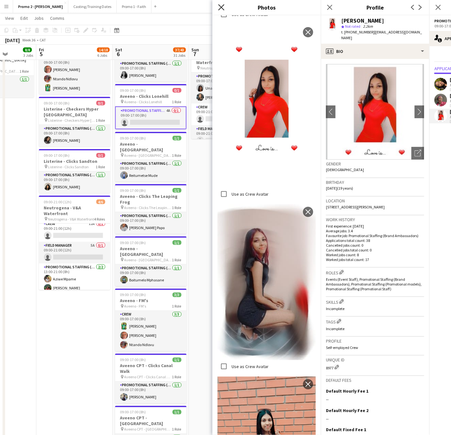
click at [219, 5] on icon "Close pop-in" at bounding box center [221, 7] width 6 height 6
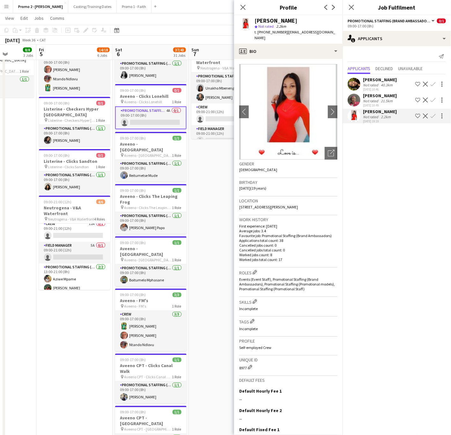
click at [373, 81] on div "[PERSON_NAME]" at bounding box center [380, 80] width 34 height 6
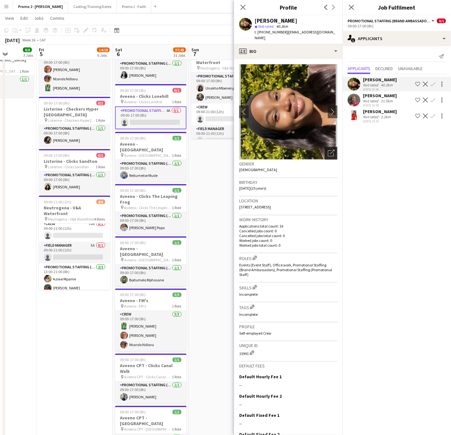
click at [328, 150] on icon "Open photos pop-in" at bounding box center [331, 153] width 7 height 7
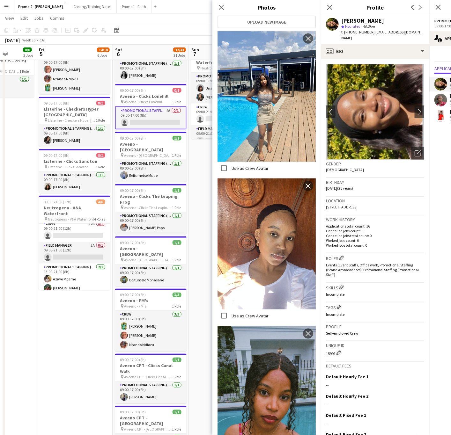
scroll to position [166, 0]
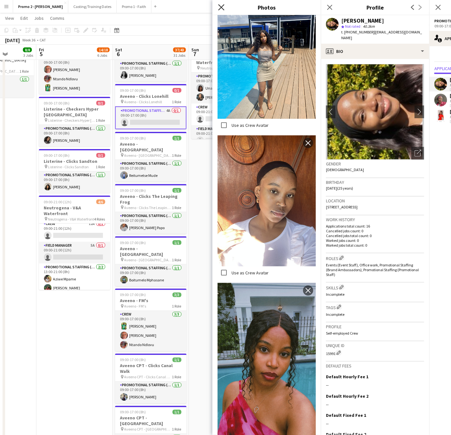
click at [222, 8] on icon "Close pop-in" at bounding box center [221, 7] width 6 height 6
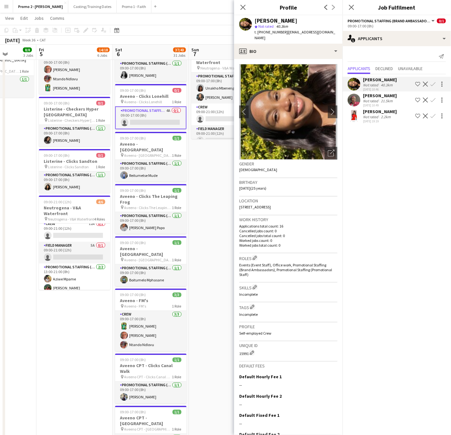
click at [236, 7] on div "Close pop-in" at bounding box center [243, 7] width 18 height 15
click at [241, 7] on icon "Close pop-in" at bounding box center [243, 7] width 6 height 6
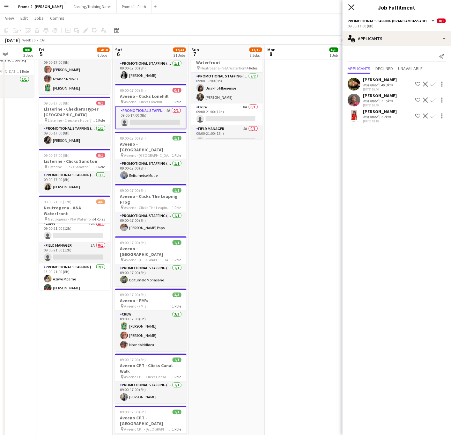
click at [351, 8] on icon at bounding box center [351, 7] width 6 height 6
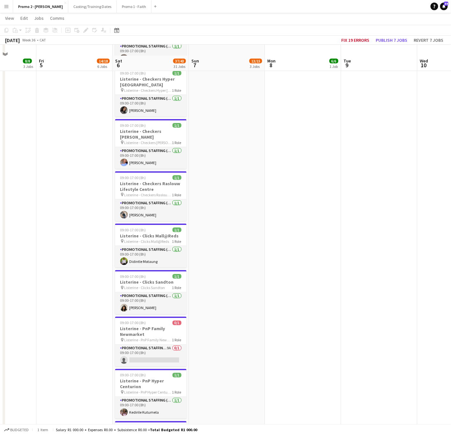
scroll to position [1148, 0]
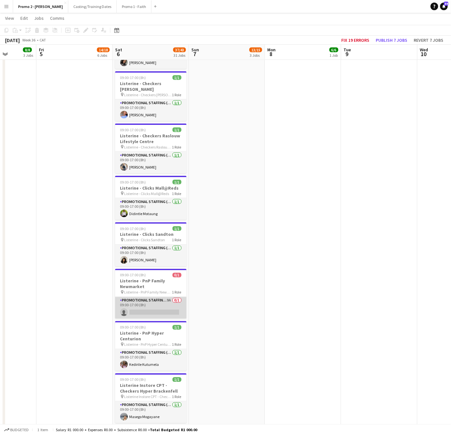
click at [148, 297] on app-card-role "Promotional Staffing (Brand Ambassadors) 9A 0/1 09:00-17:00 (8h) single-neutral…" at bounding box center [150, 308] width 71 height 22
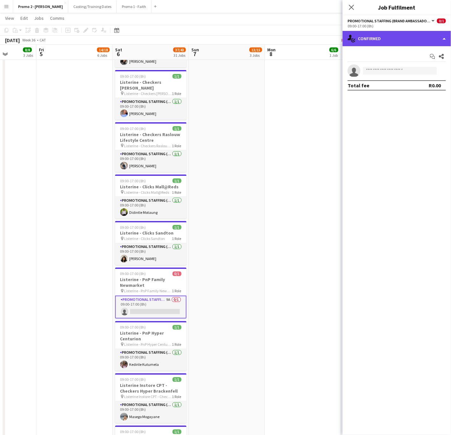
click at [372, 40] on div "single-neutral-actions-check-2 Confirmed" at bounding box center [396, 38] width 108 height 15
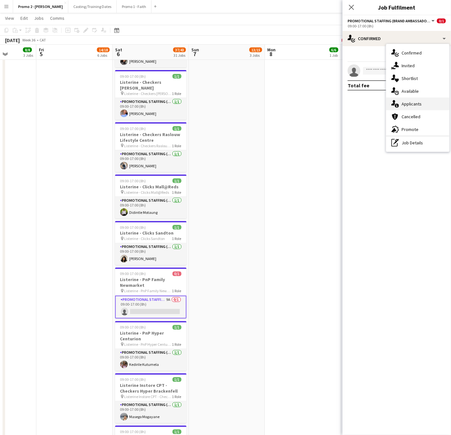
click at [418, 105] on span "Applicants" at bounding box center [411, 104] width 20 height 6
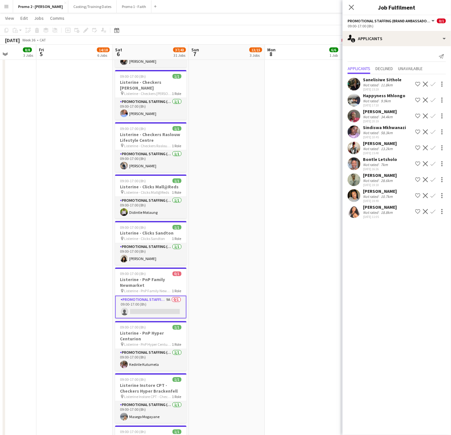
click at [380, 190] on div "[PERSON_NAME]" at bounding box center [380, 191] width 34 height 6
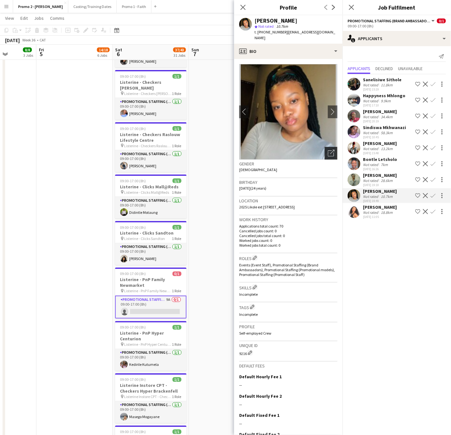
click at [328, 150] on icon "Open photos pop-in" at bounding box center [331, 153] width 7 height 7
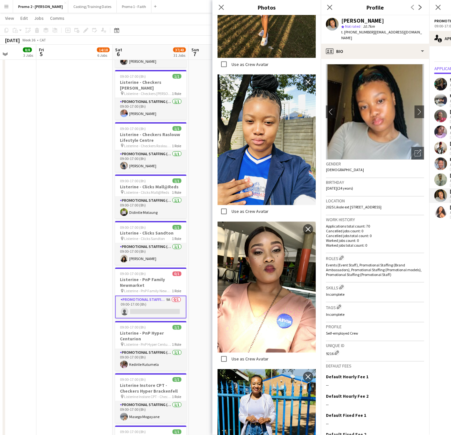
scroll to position [383, 0]
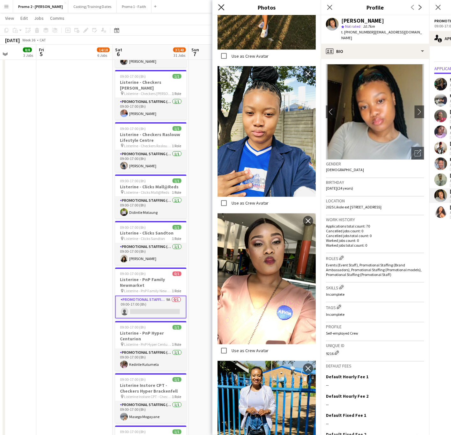
click at [219, 5] on icon at bounding box center [221, 7] width 6 height 6
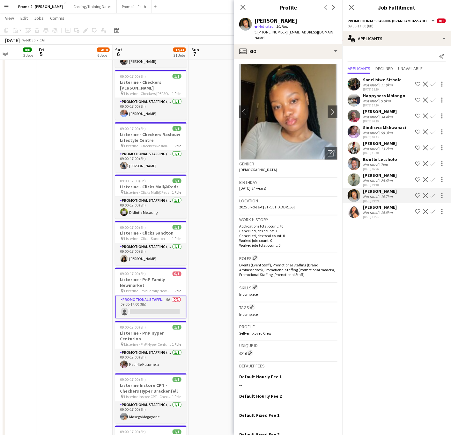
click at [384, 213] on div "18.8km" at bounding box center [386, 212] width 14 height 5
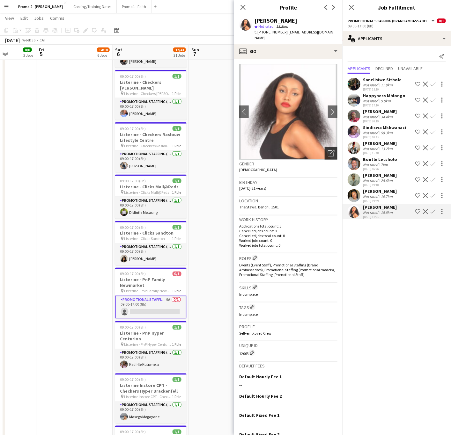
click at [328, 150] on icon "Open photos pop-in" at bounding box center [331, 153] width 7 height 7
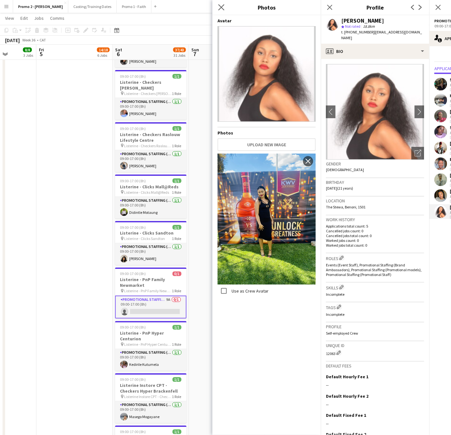
click at [218, 8] on icon "Close pop-in" at bounding box center [221, 7] width 6 height 6
